Goal: Task Accomplishment & Management: Use online tool/utility

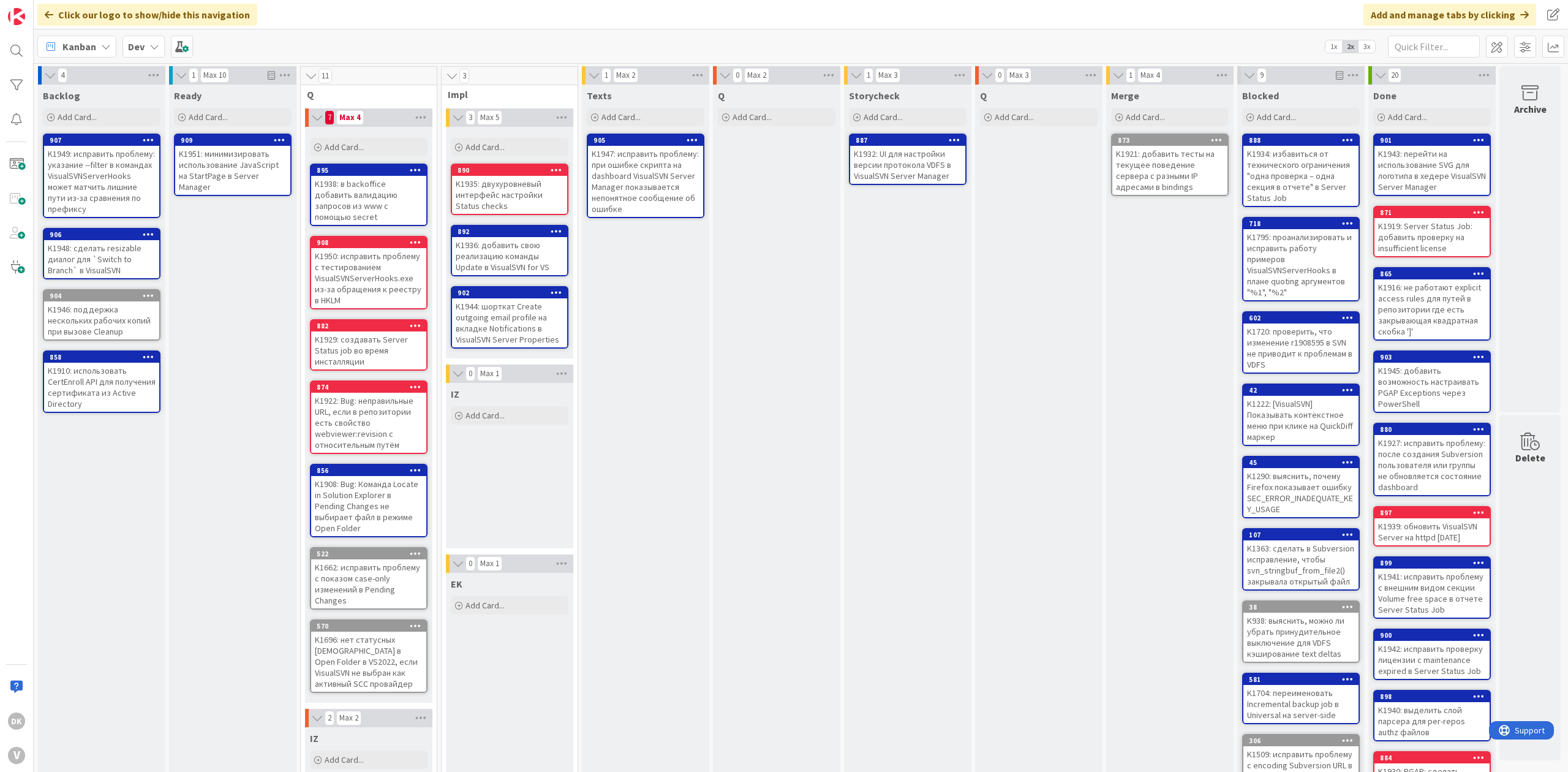
click at [751, 263] on div "Q Add Card..." at bounding box center [776, 606] width 128 height 1044
click at [799, 341] on div "Q Add Card..." at bounding box center [776, 606] width 128 height 1044
click at [889, 326] on div "Storycheck Add Card... 887 K1932: UI для настройки версии протокола VDFS в Visu…" at bounding box center [907, 606] width 128 height 1044
